Goal: Complete application form: Complete application form

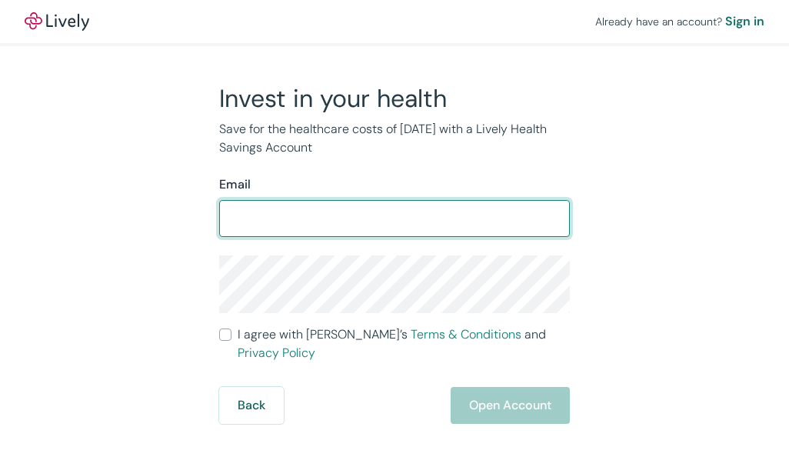
click at [264, 231] on input "Email" at bounding box center [394, 218] width 351 height 31
type input "sharahn0024@gmail.com"
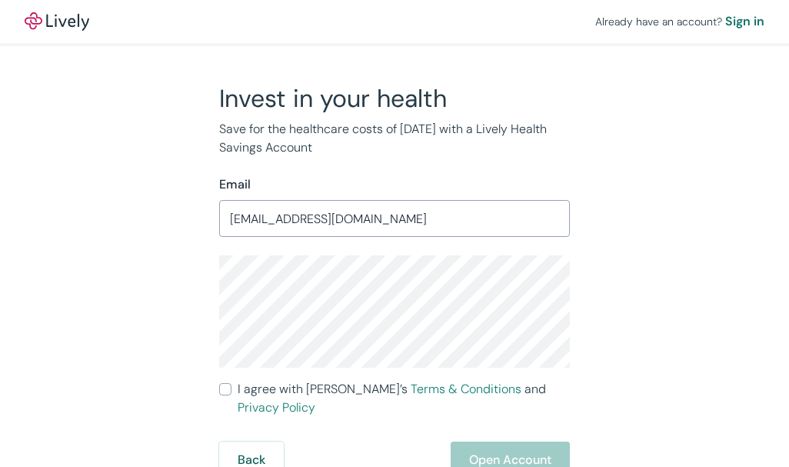
click at [229, 388] on input "I agree with Lively’s Terms & Conditions and Privacy Policy" at bounding box center [225, 389] width 12 height 12
checkbox input "true"
click at [492, 442] on button "Open Account" at bounding box center [510, 459] width 119 height 37
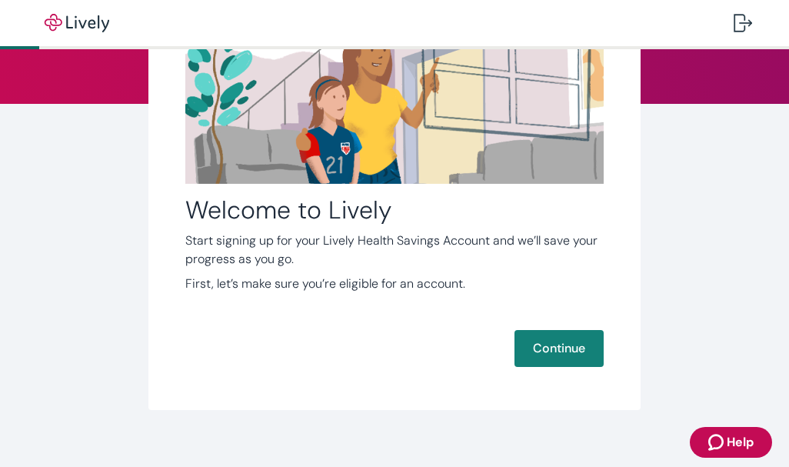
scroll to position [170, 0]
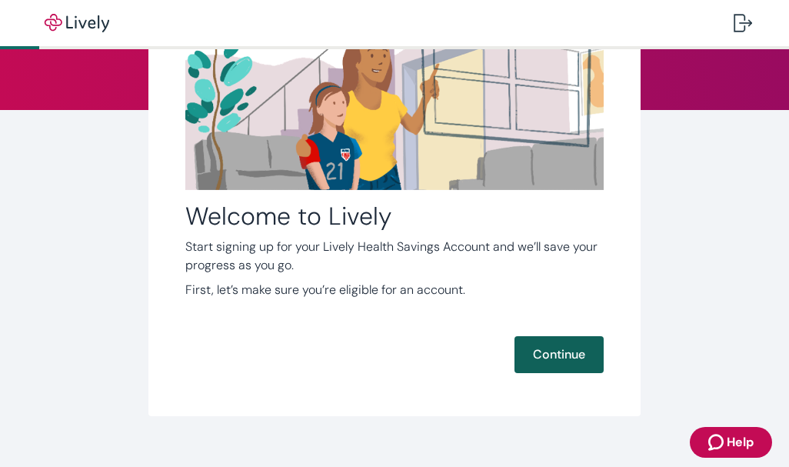
click at [547, 358] on button "Continue" at bounding box center [558, 354] width 89 height 37
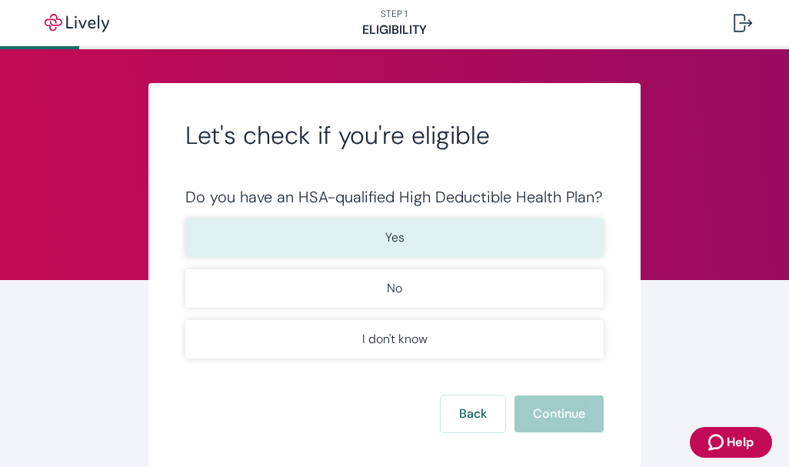
click at [522, 235] on button "Yes" at bounding box center [394, 237] width 418 height 38
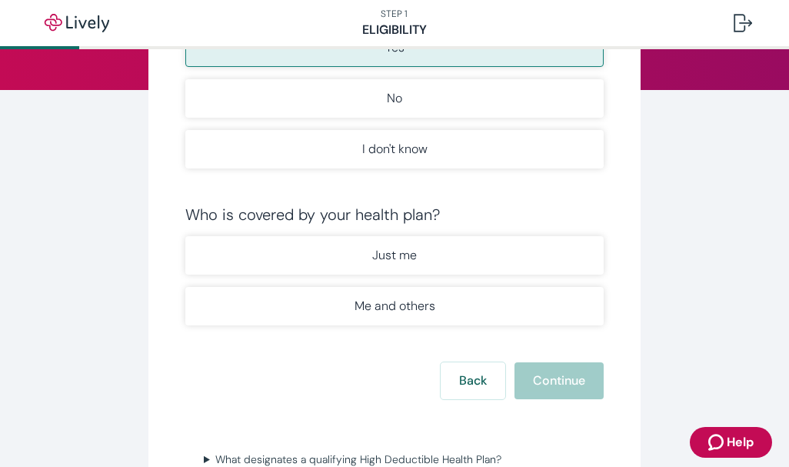
scroll to position [193, 0]
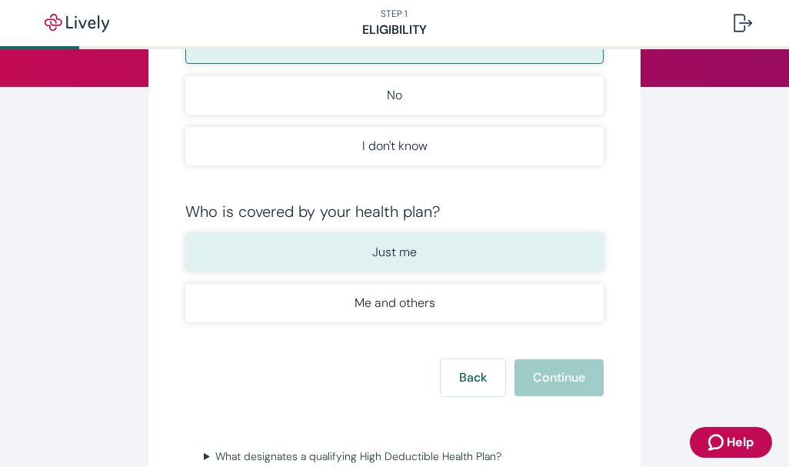
click at [454, 255] on button "Just me" at bounding box center [394, 252] width 418 height 38
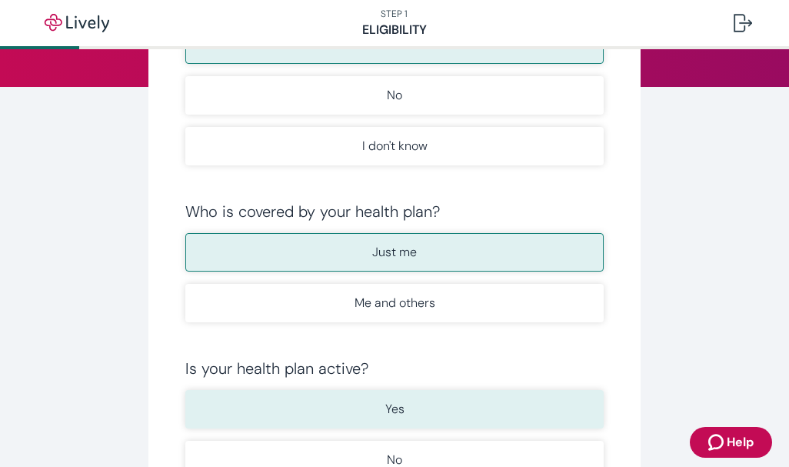
click at [394, 406] on p "Yes" at bounding box center [394, 409] width 19 height 18
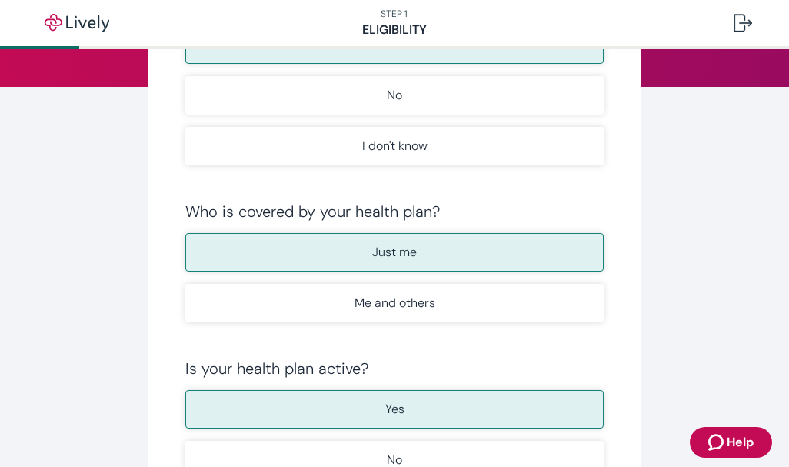
scroll to position [553, 0]
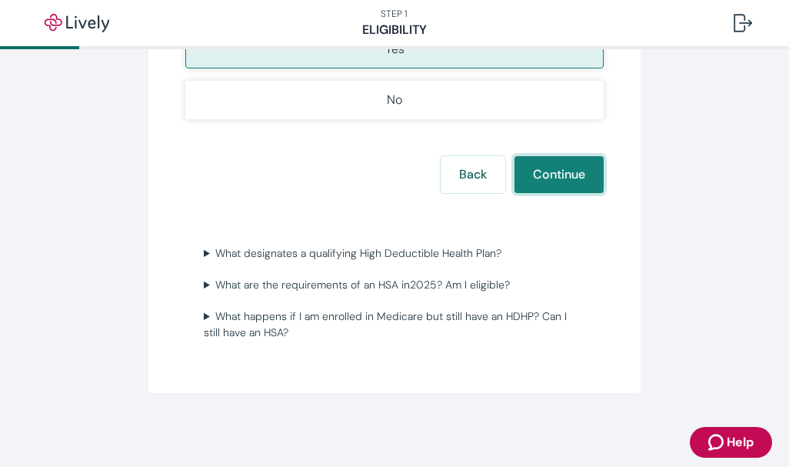
click at [562, 168] on button "Continue" at bounding box center [558, 174] width 89 height 37
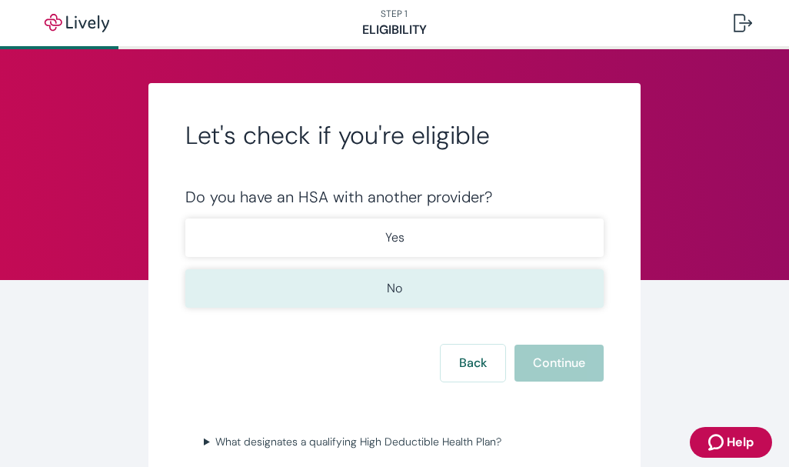
click at [387, 292] on p "No" at bounding box center [394, 288] width 15 height 18
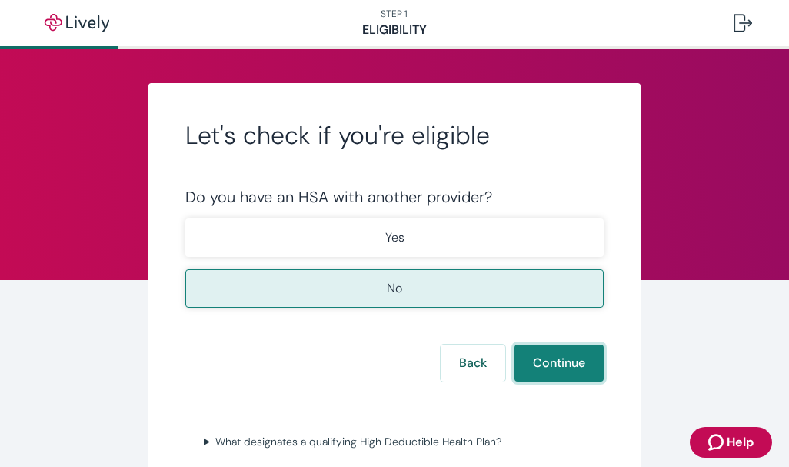
click at [541, 358] on button "Continue" at bounding box center [558, 362] width 89 height 37
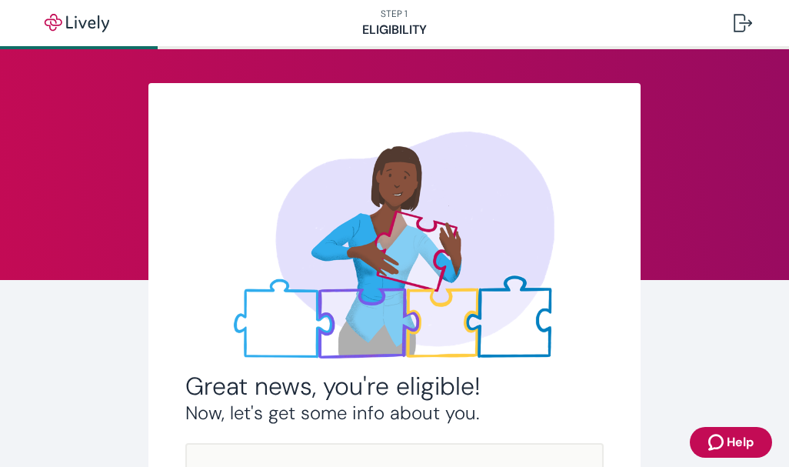
scroll to position [354, 0]
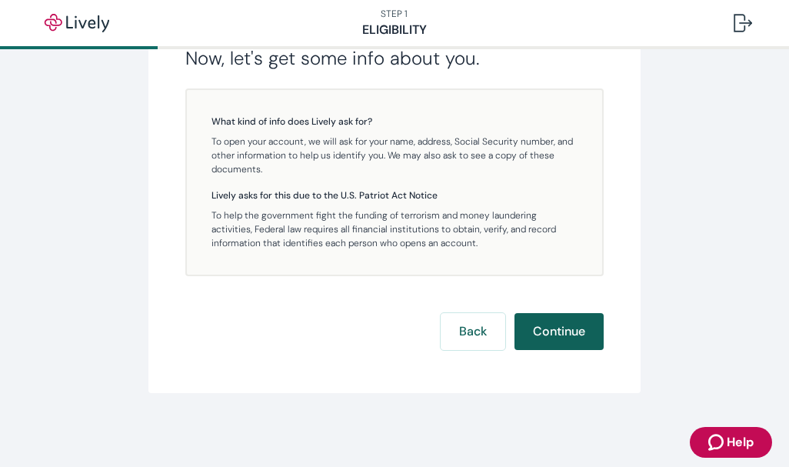
click at [550, 328] on button "Continue" at bounding box center [558, 331] width 89 height 37
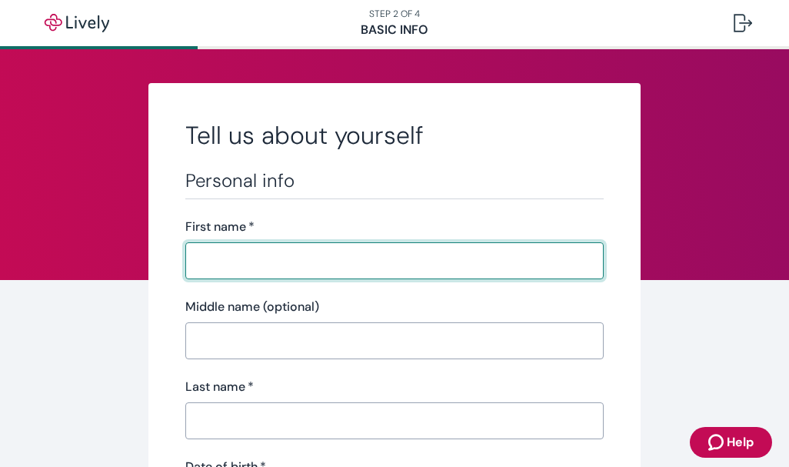
click at [236, 262] on input "First name   *" at bounding box center [394, 260] width 418 height 31
type input "nehemiah"
type input "[PERSON_NAME]"
type input "[PHONE_NUMBER]"
type input "[STREET_ADDRESS][PERSON_NAME]"
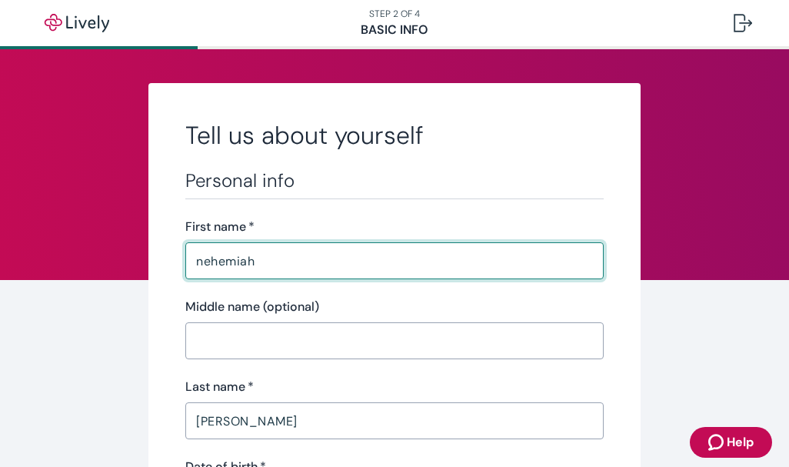
type input "savannah"
type input "31406"
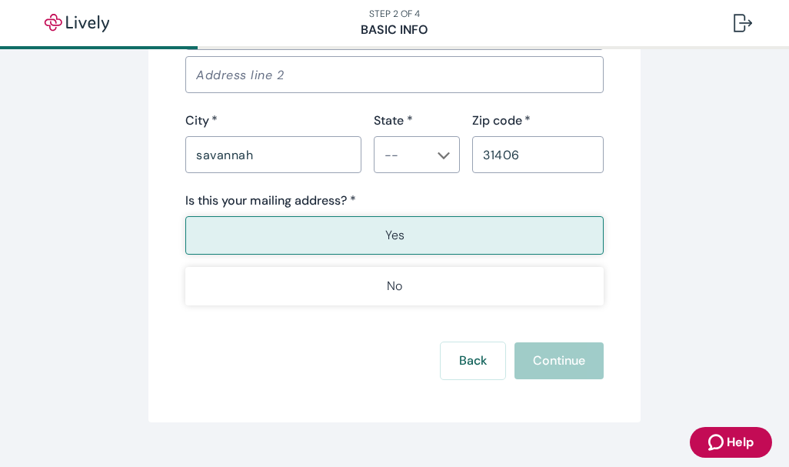
scroll to position [1125, 0]
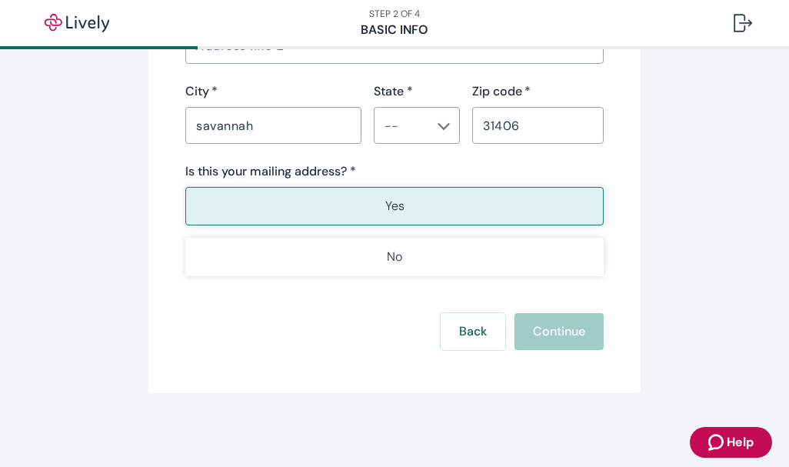
click at [441, 122] on icon "Chevron icon" at bounding box center [443, 126] width 12 height 12
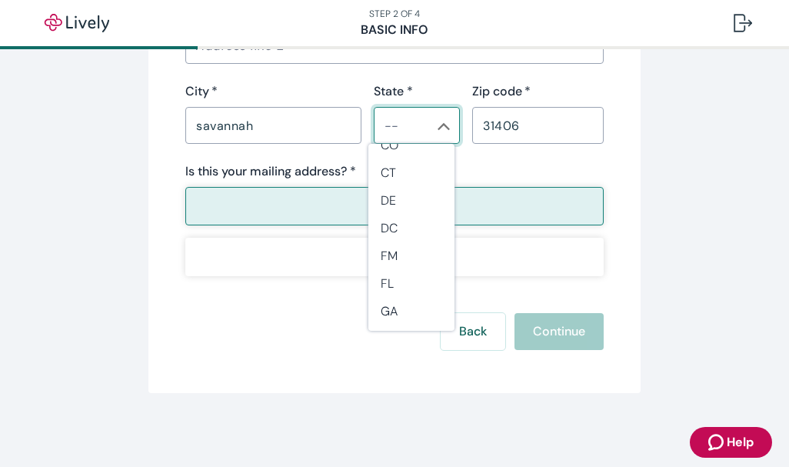
scroll to position [215, 0]
click at [417, 282] on li "GA" at bounding box center [411, 281] width 86 height 28
type input "GA"
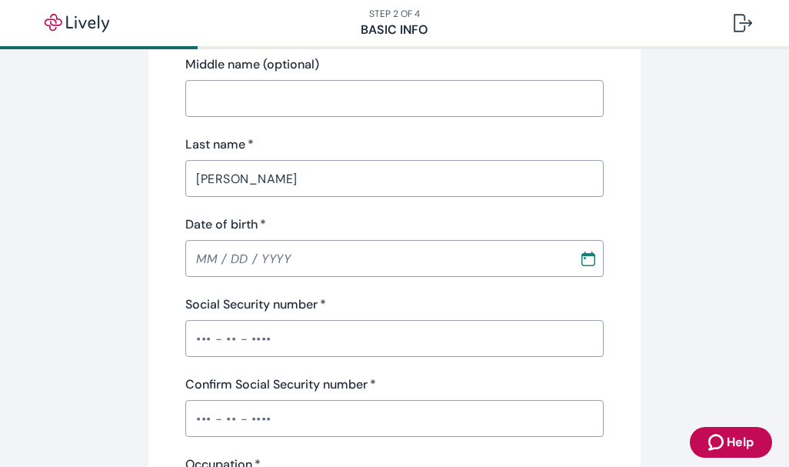
scroll to position [236, 0]
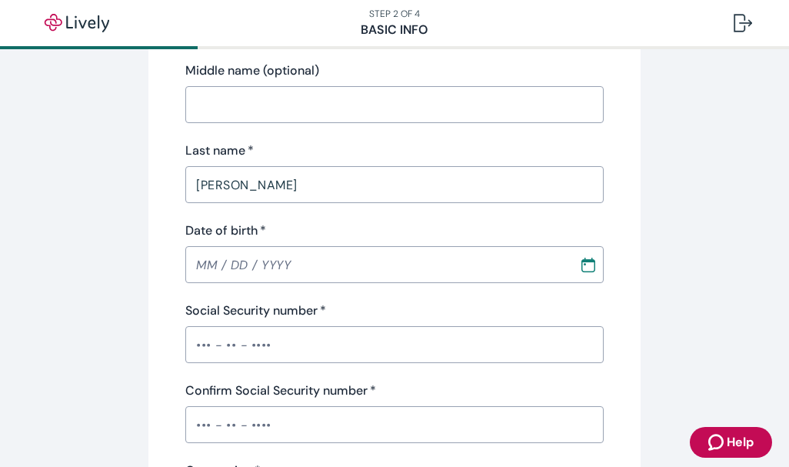
click at [394, 269] on input "Date of birth   *" at bounding box center [376, 264] width 383 height 31
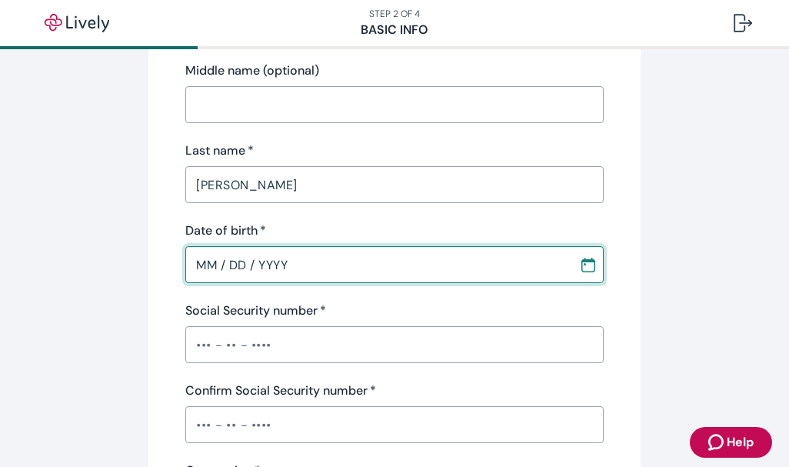
type input "MM / DD / YYYY"
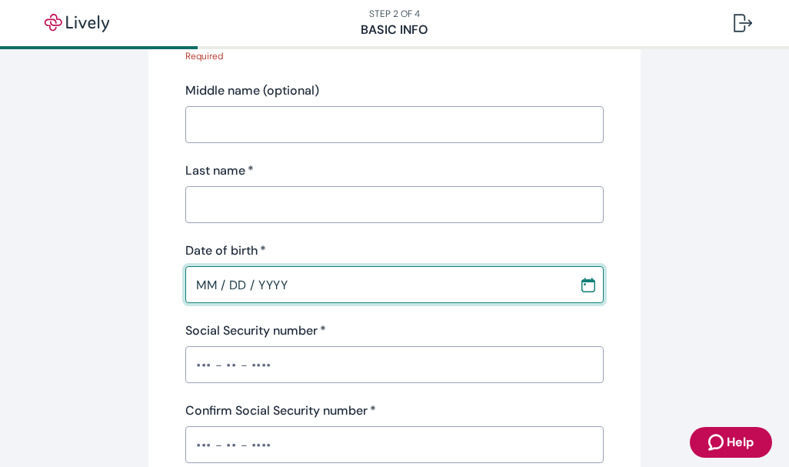
scroll to position [256, 0]
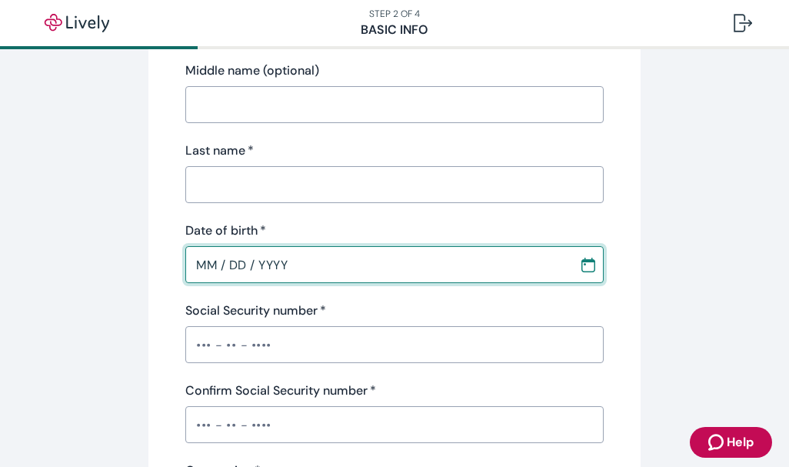
click at [414, 273] on input "MM / DD / YYYY" at bounding box center [376, 264] width 383 height 31
click at [212, 264] on input "MM / DD / YYYY" at bounding box center [376, 264] width 383 height 31
click at [284, 260] on input "11 / 21 / 0093" at bounding box center [376, 264] width 383 height 31
type input "[DATE]"
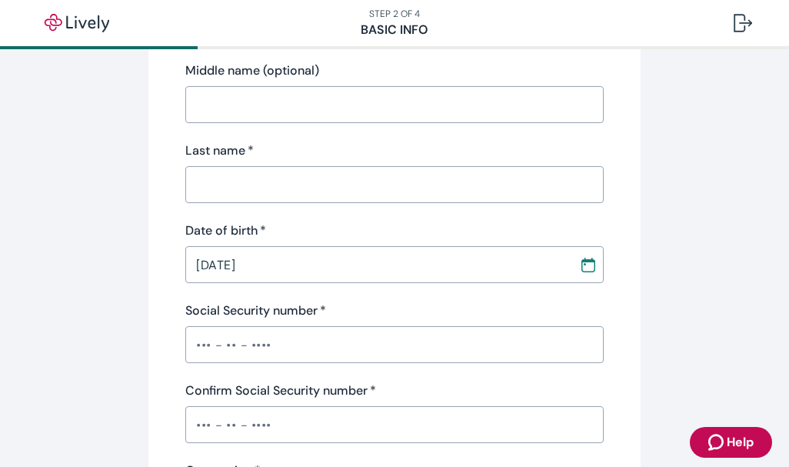
drag, startPoint x: 753, startPoint y: 175, endPoint x: 747, endPoint y: 185, distance: 11.4
click at [723, 445] on icon "Zendesk support icon" at bounding box center [717, 442] width 18 height 18
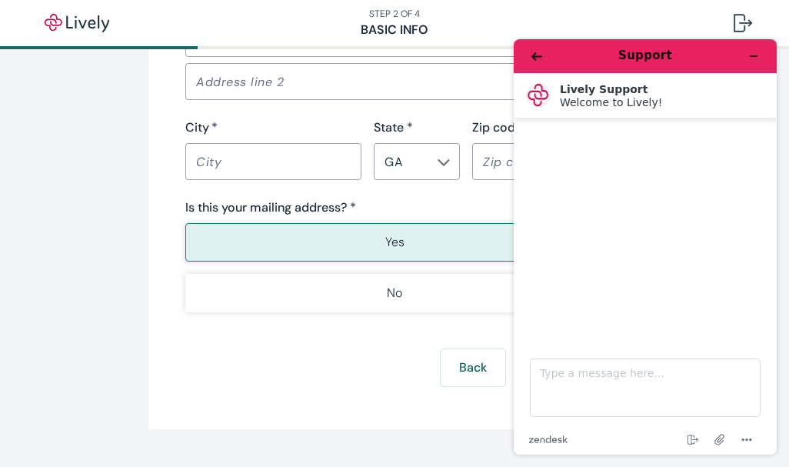
scroll to position [1145, 0]
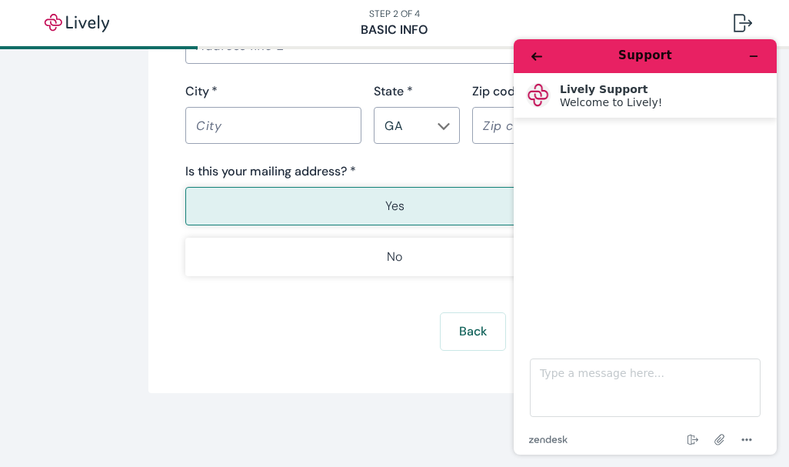
click at [509, 339] on div "Support Lively Support Welcome to Lively! Welcome to Lively! Type a message her…" at bounding box center [645, 247] width 288 height 440
click at [624, 14] on nav "STEP 2 OF 4 Basic Info" at bounding box center [394, 23] width 789 height 46
click at [458, 332] on button "Back" at bounding box center [473, 331] width 65 height 37
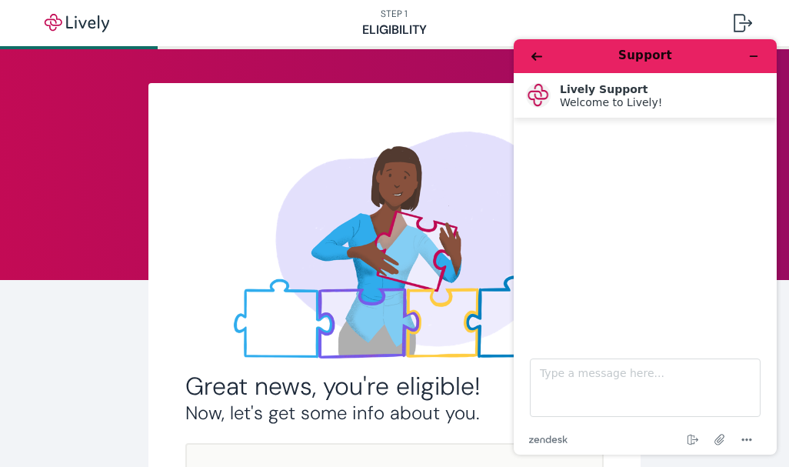
scroll to position [354, 0]
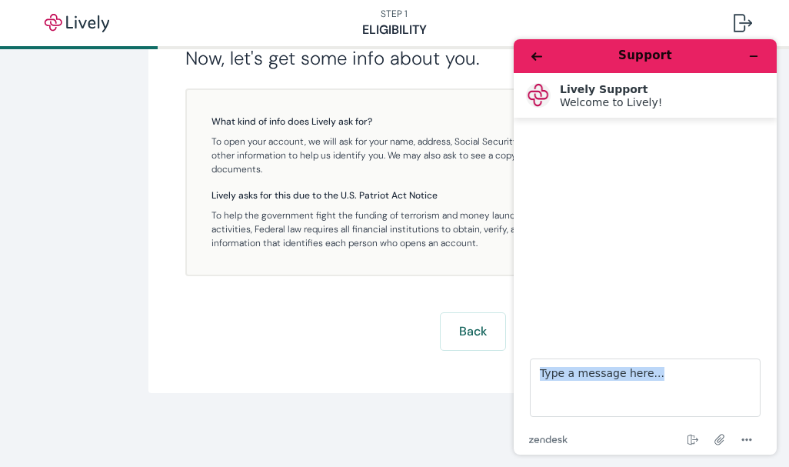
drag, startPoint x: 783, startPoint y: 433, endPoint x: 783, endPoint y: 333, distance: 100.0
click at [783, 333] on div "Support Lively Support Welcome to Lively! Welcome to Lively! Type a message her…" at bounding box center [645, 247] width 288 height 440
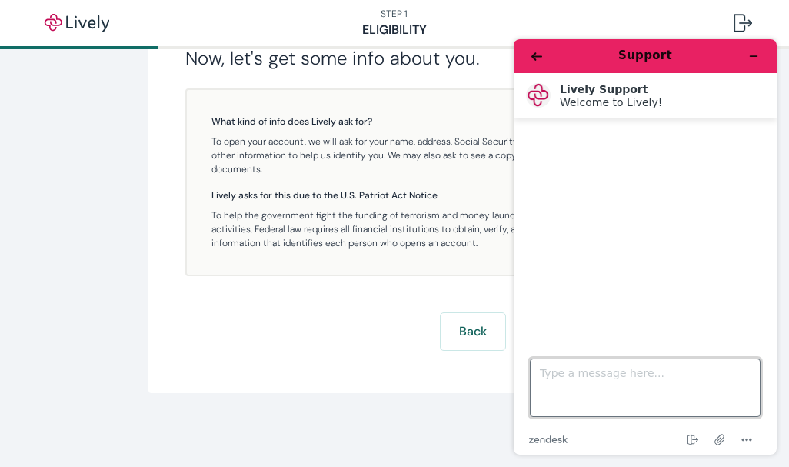
drag, startPoint x: 783, startPoint y: 333, endPoint x: 750, endPoint y: 379, distance: 56.8
click at [750, 379] on textarea "Type a message here..." at bounding box center [645, 387] width 231 height 58
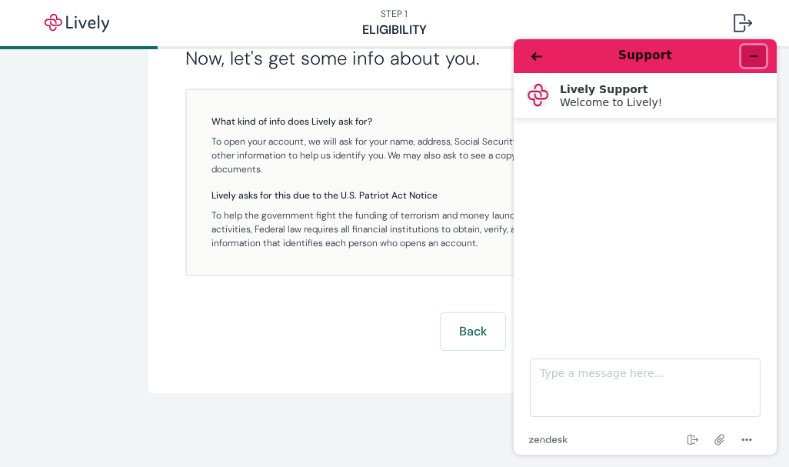
click at [750, 55] on icon "Minimize widget" at bounding box center [753, 56] width 11 height 11
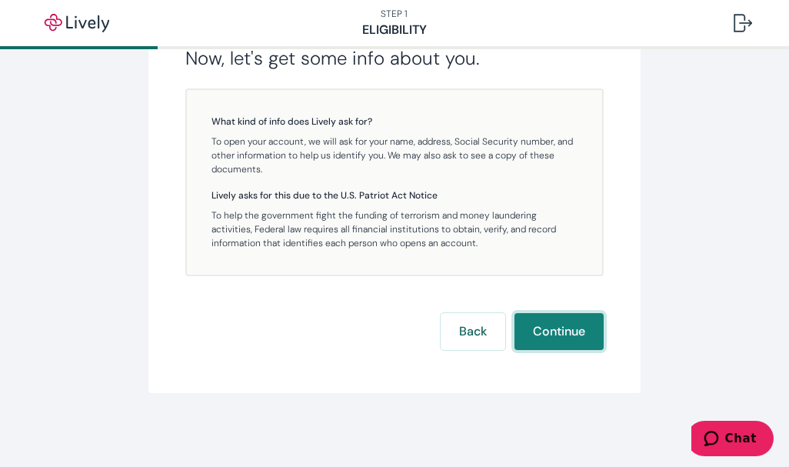
click at [560, 330] on button "Continue" at bounding box center [558, 331] width 89 height 37
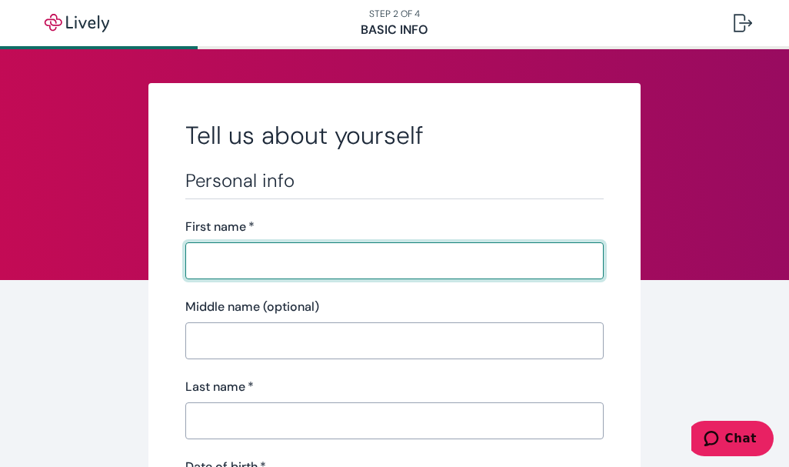
click at [350, 271] on input "First name   *" at bounding box center [394, 260] width 418 height 31
type input "nehemiah"
type input "[PERSON_NAME]"
type input "[PHONE_NUMBER]"
type input "[STREET_ADDRESS][PERSON_NAME]"
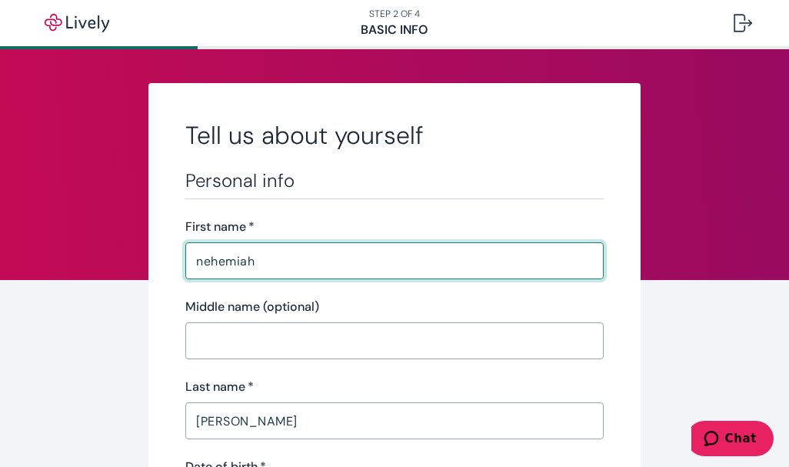
type input "savannah"
type input "31406"
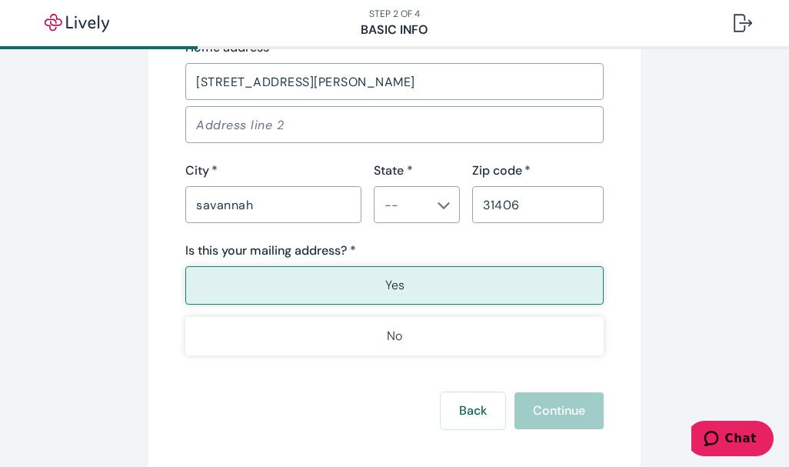
scroll to position [1117, 0]
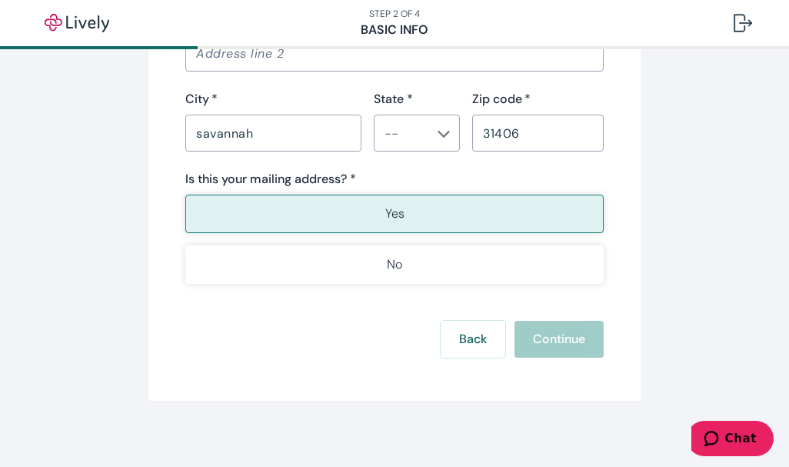
click at [563, 341] on div "Back Continue" at bounding box center [394, 339] width 418 height 37
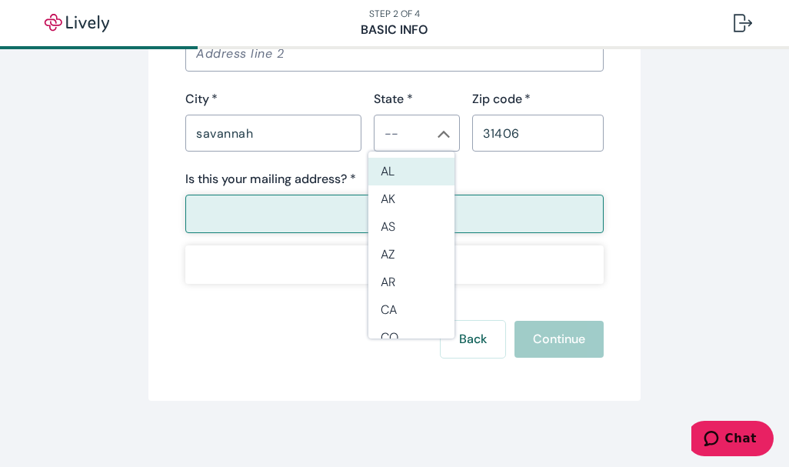
click at [441, 143] on div "​" at bounding box center [417, 133] width 86 height 37
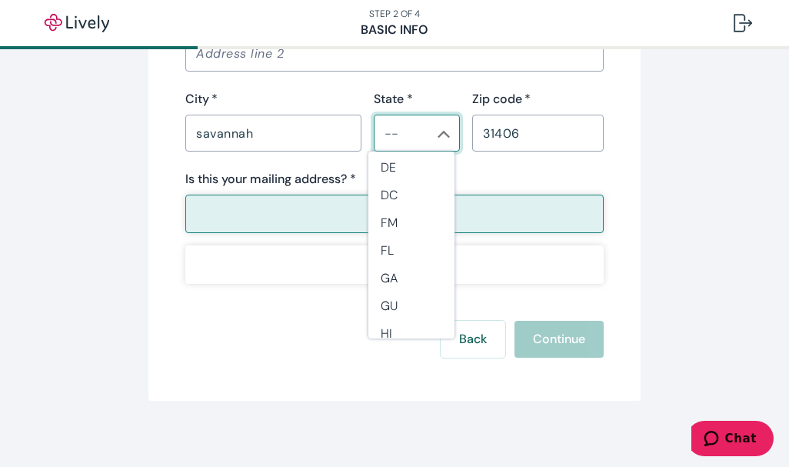
scroll to position [256, 0]
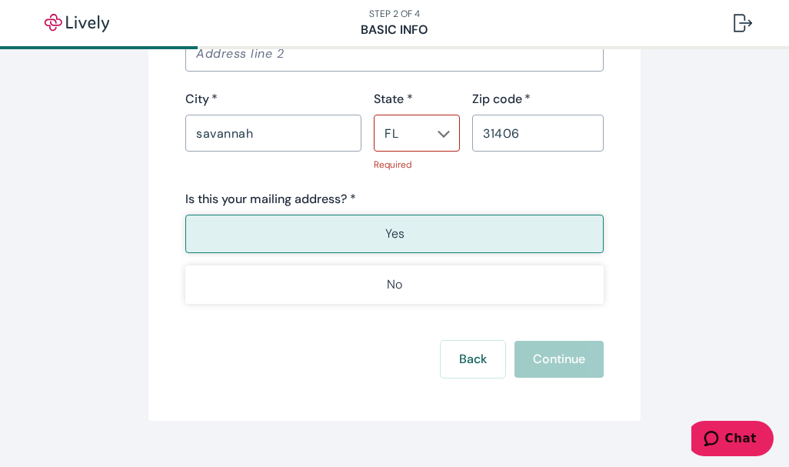
click at [444, 138] on icon "Chevron icon" at bounding box center [443, 134] width 12 height 12
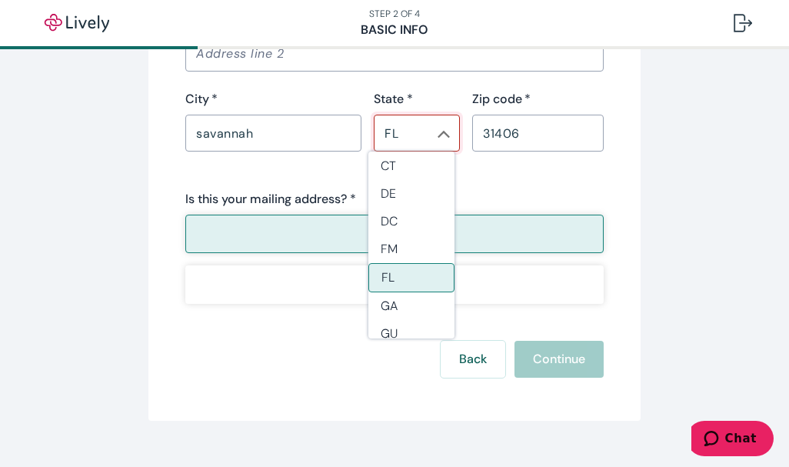
scroll to position [215, 0]
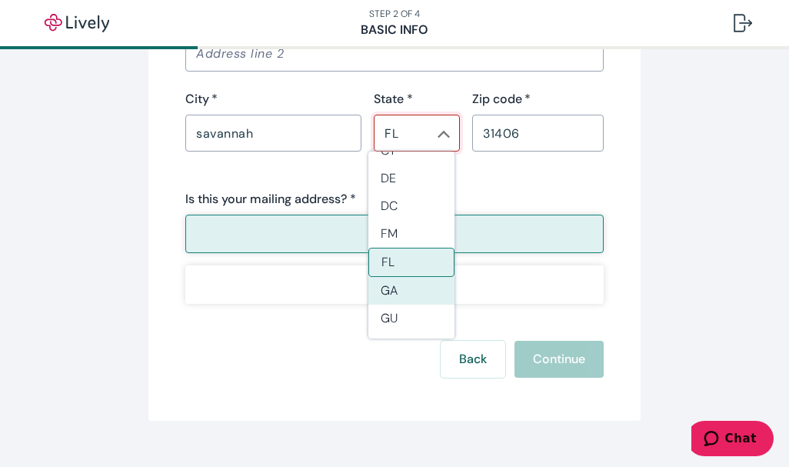
click at [418, 291] on li "GA" at bounding box center [411, 291] width 86 height 28
type input "GA"
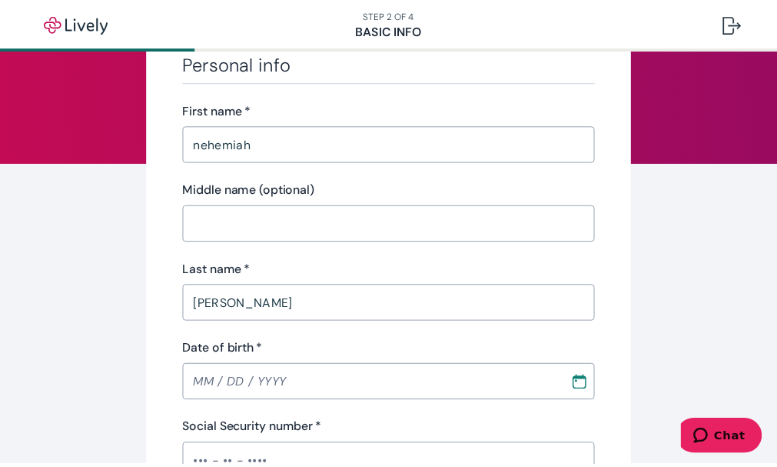
scroll to position [297, 0]
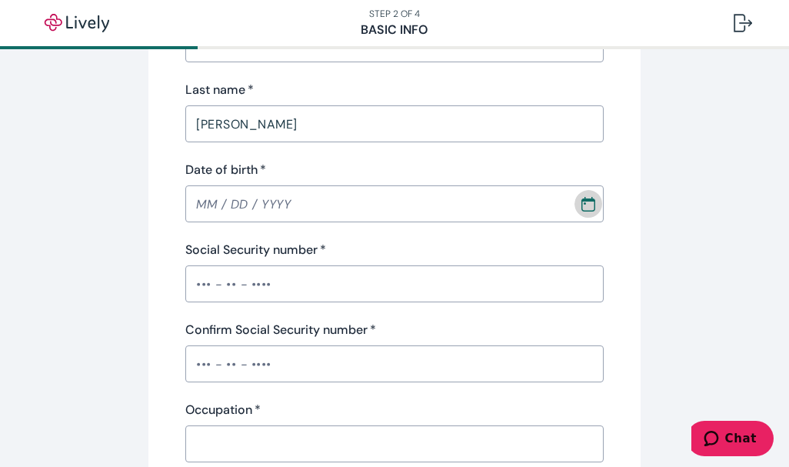
click at [581, 207] on icon "Calendar" at bounding box center [588, 203] width 15 height 15
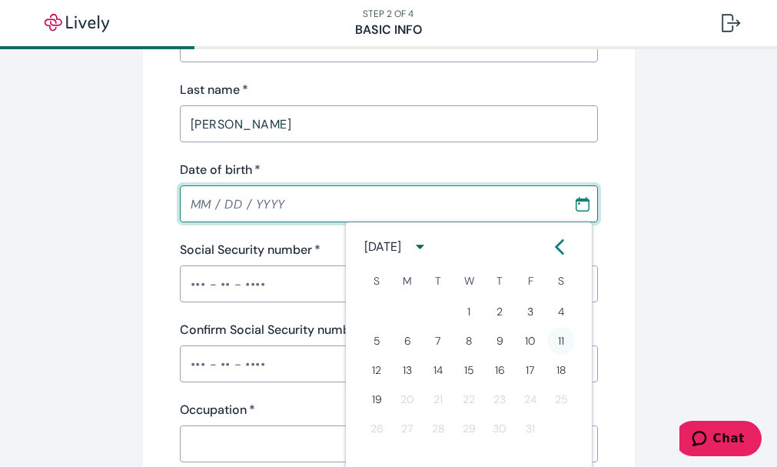
click at [562, 340] on button "11" at bounding box center [561, 341] width 28 height 28
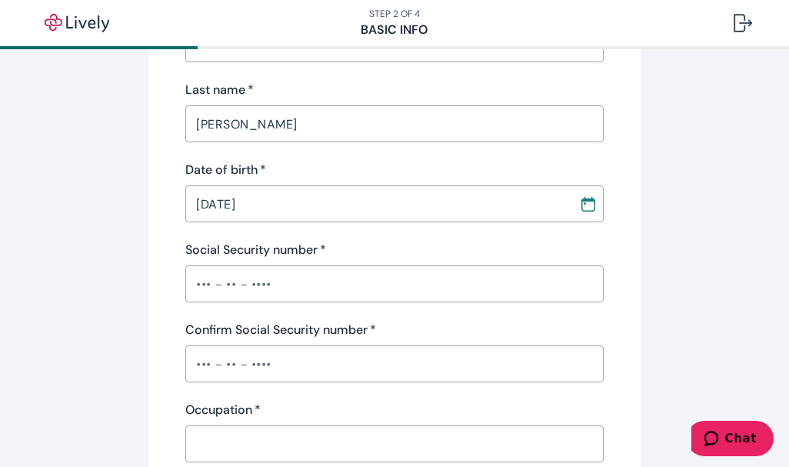
click at [206, 205] on input "[DATE]" at bounding box center [376, 203] width 383 height 31
click at [581, 210] on icon "Calendar" at bounding box center [588, 204] width 14 height 15
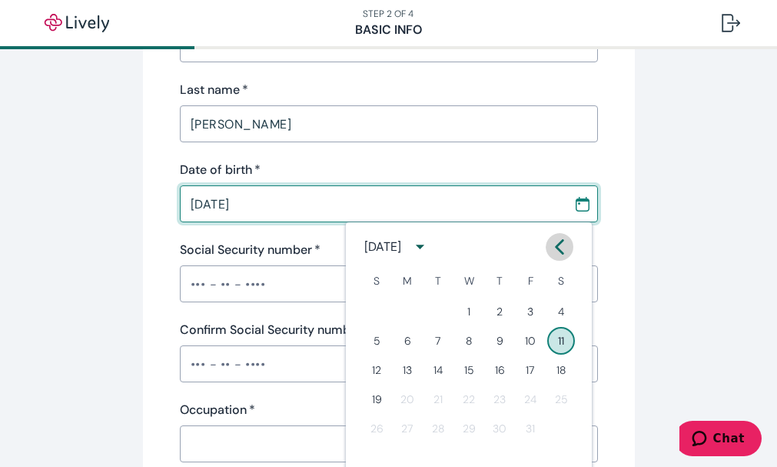
click at [557, 241] on icon "Calendar left arrow" at bounding box center [559, 246] width 15 height 15
click at [431, 248] on icon "calendar view is open, switch to year view" at bounding box center [420, 246] width 21 height 21
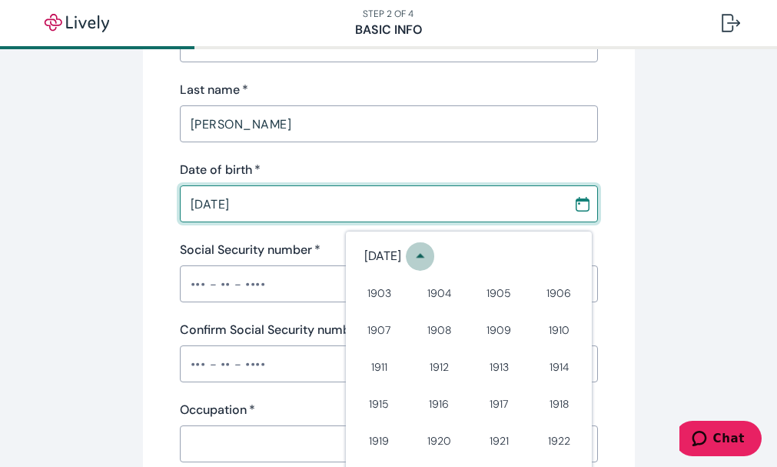
scroll to position [9, 0]
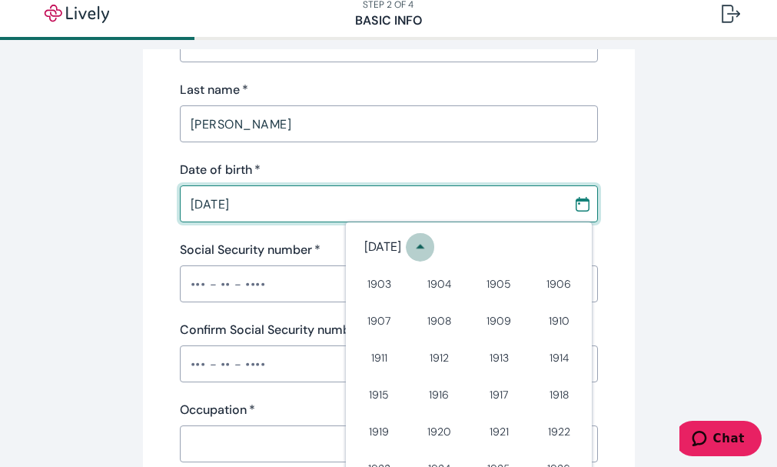
click at [431, 248] on icon "year view is open, switch to calendar view" at bounding box center [420, 246] width 21 height 21
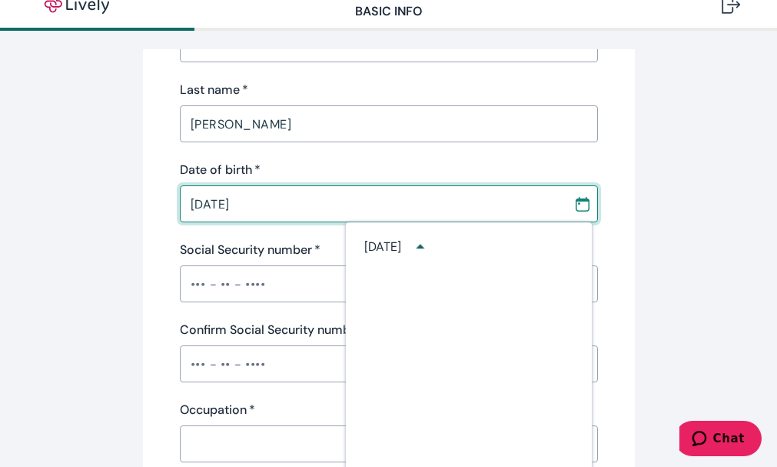
scroll to position [0, 0]
click at [424, 248] on icon "year view is open, switch to calendar view" at bounding box center [420, 247] width 8 height 5
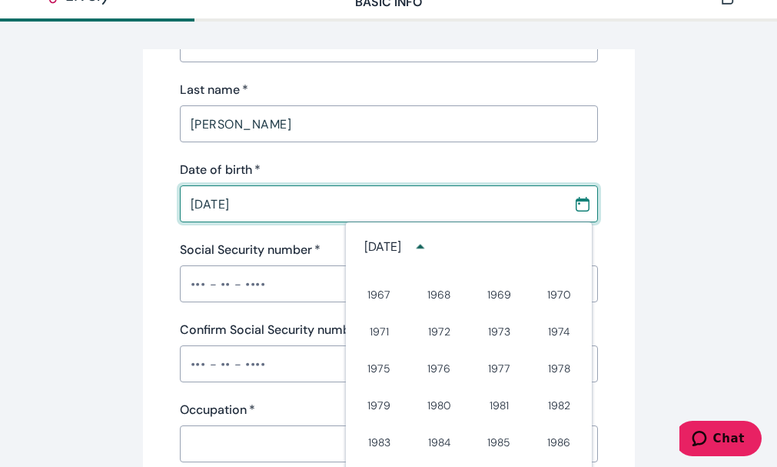
scroll to position [566, 0]
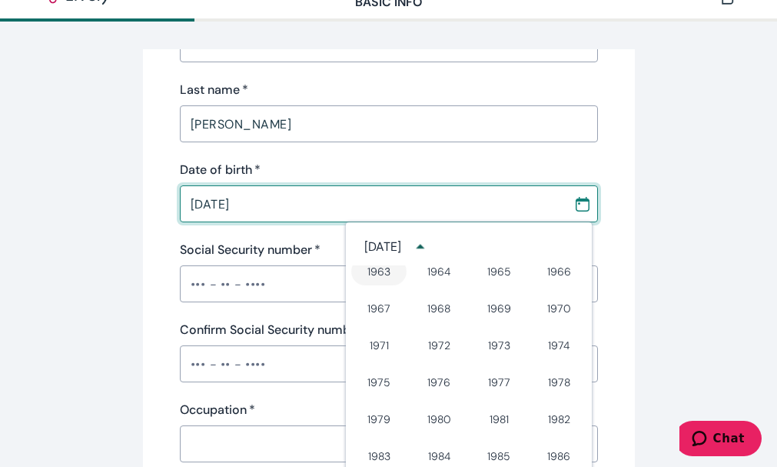
click at [381, 271] on button "1963" at bounding box center [378, 272] width 55 height 28
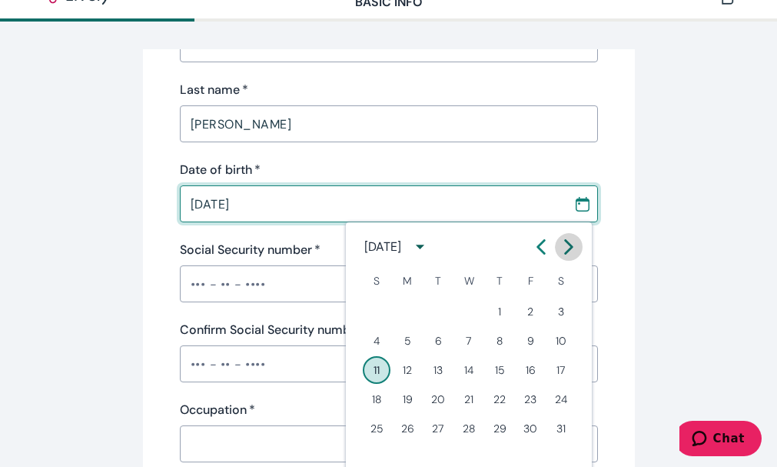
click at [571, 246] on icon "Calendar right arrow" at bounding box center [569, 246] width 7 height 13
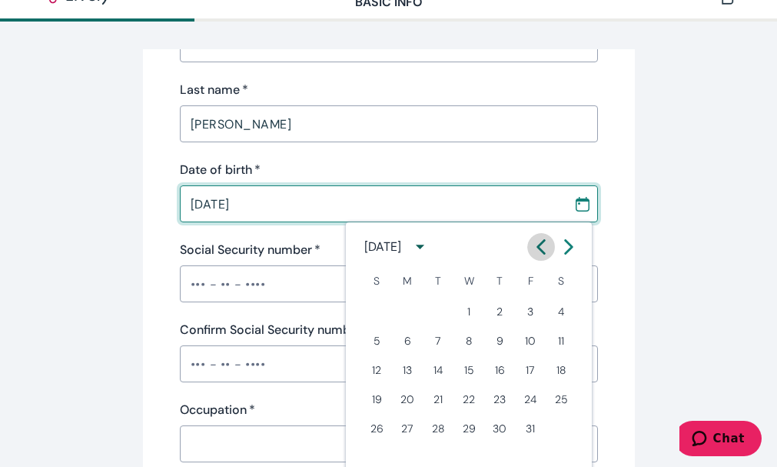
click at [542, 247] on icon "Calendar left arrow" at bounding box center [541, 246] width 15 height 15
click at [440, 370] on button "12" at bounding box center [438, 370] width 28 height 28
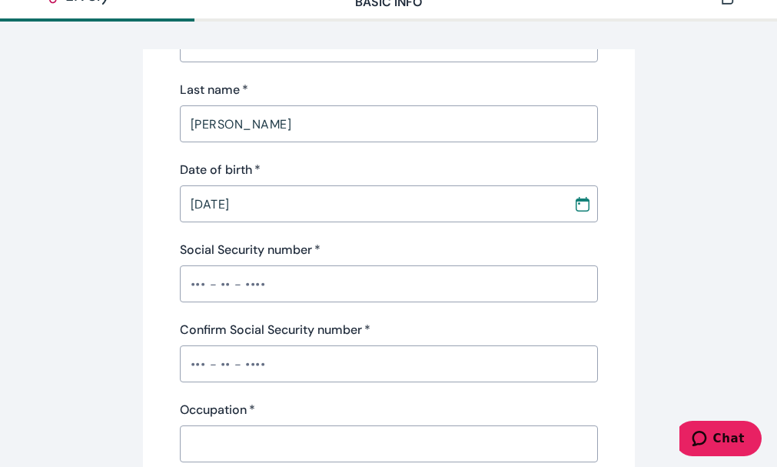
type input "[DATE]"
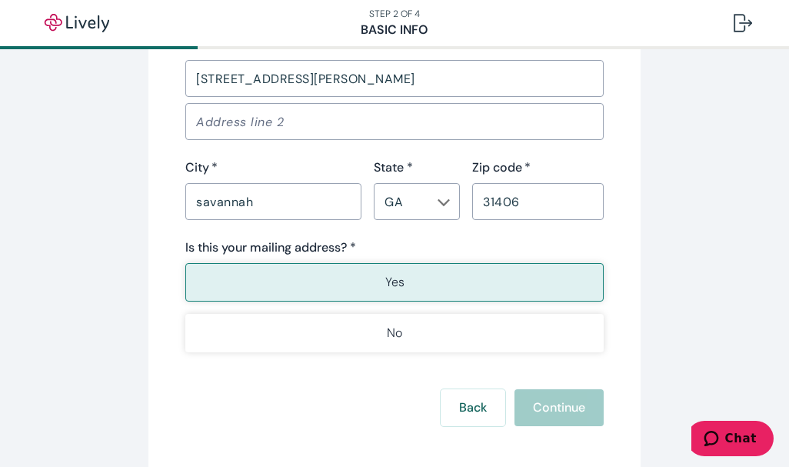
scroll to position [1058, 0]
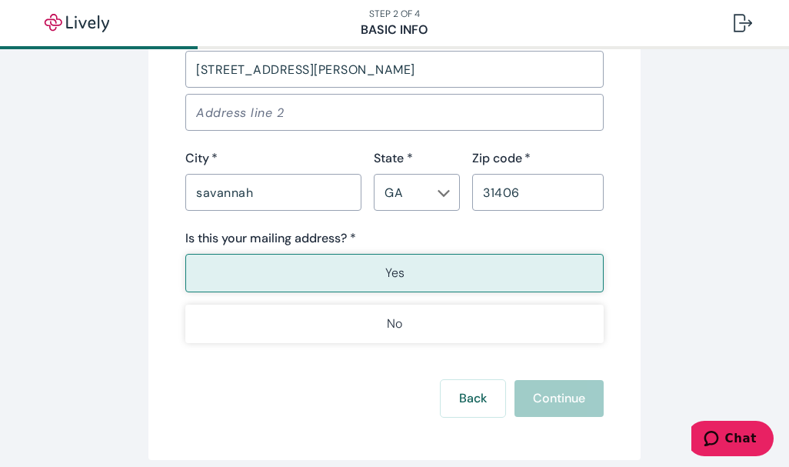
click at [581, 400] on div "Back Continue" at bounding box center [394, 398] width 418 height 37
click at [575, 398] on div "Back Continue" at bounding box center [394, 398] width 418 height 37
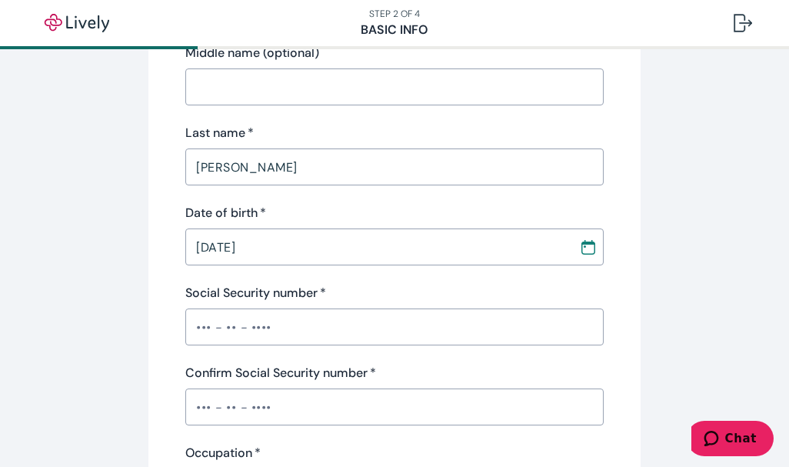
scroll to position [257, 0]
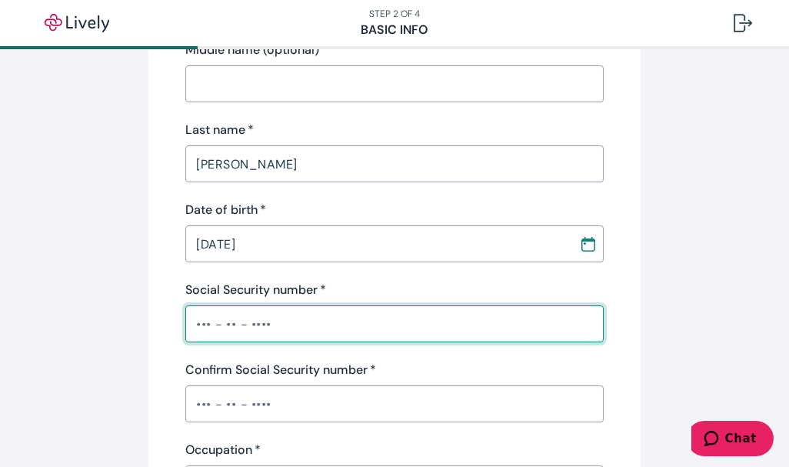
click at [301, 326] on input "Social Security number   *" at bounding box center [394, 323] width 418 height 31
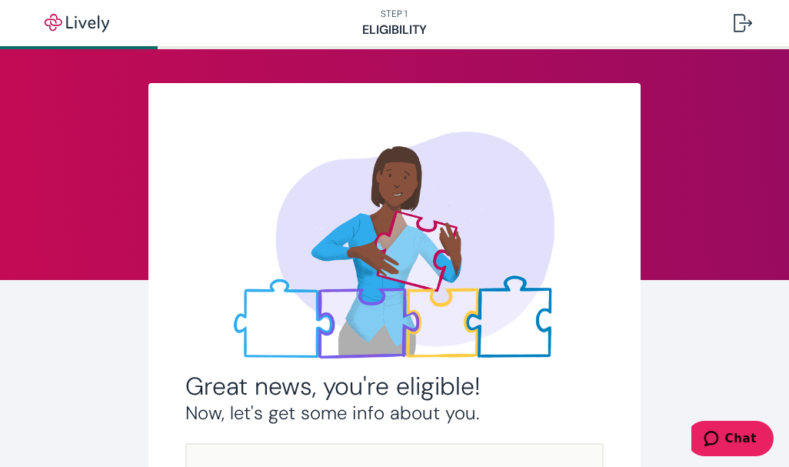
scroll to position [354, 0]
